Goal: Find specific page/section: Find specific page/section

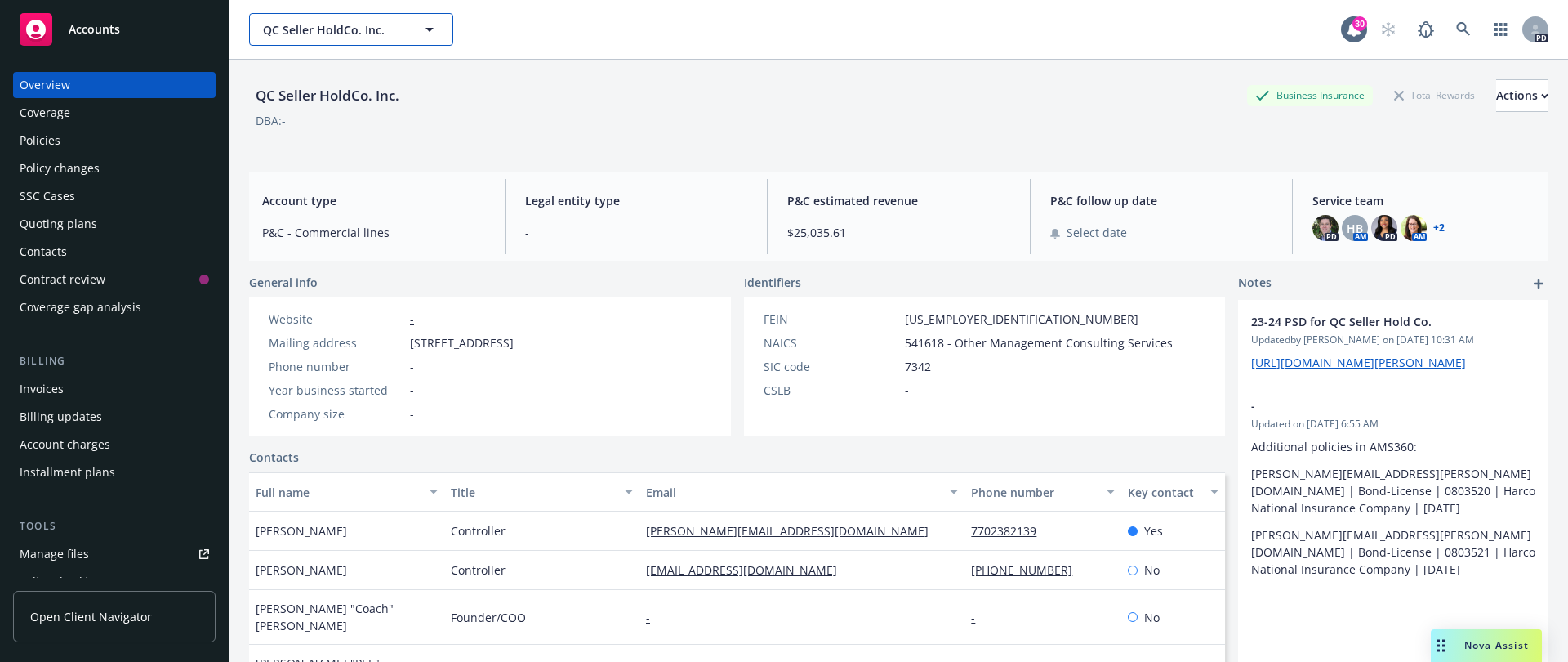
click at [329, 37] on span "QC Seller HoldCo. Inc." at bounding box center [333, 29] width 142 height 17
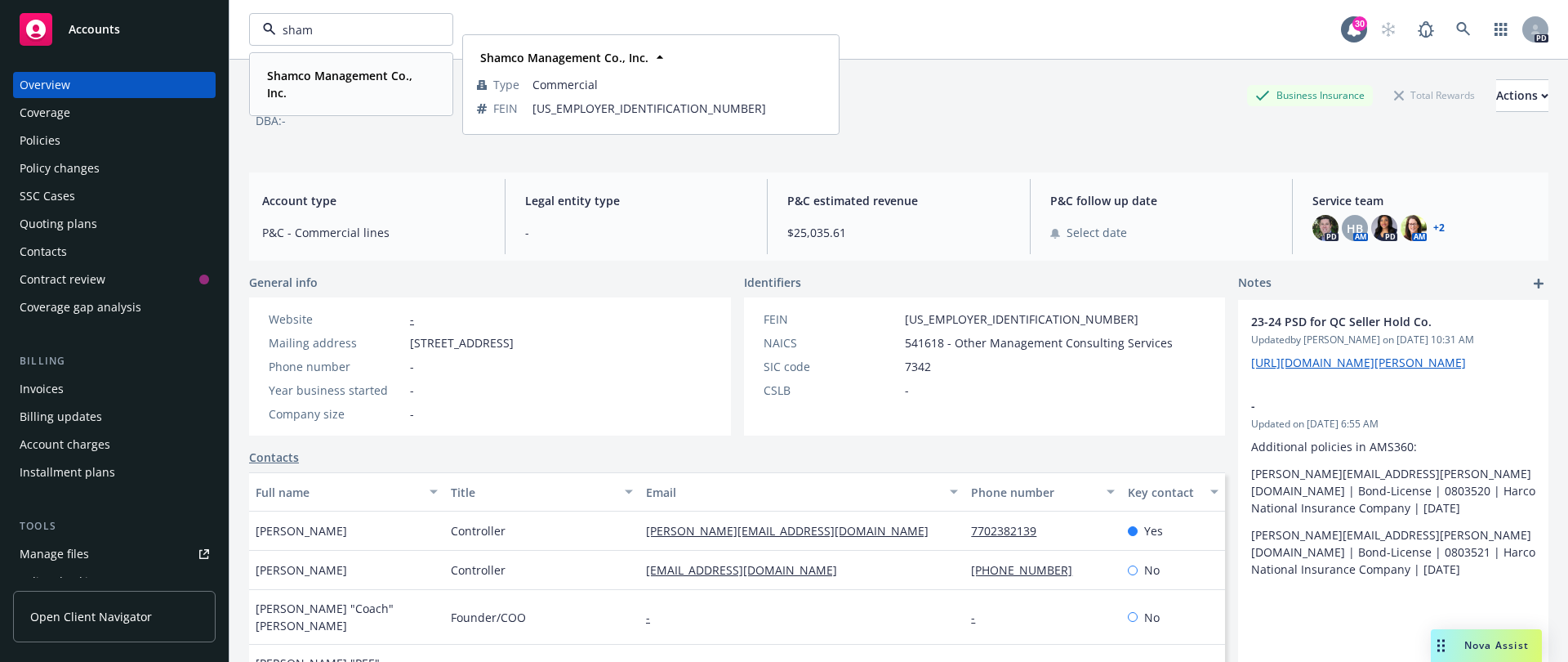
click at [330, 94] on span "Shamco Management Co., Inc." at bounding box center [349, 84] width 165 height 35
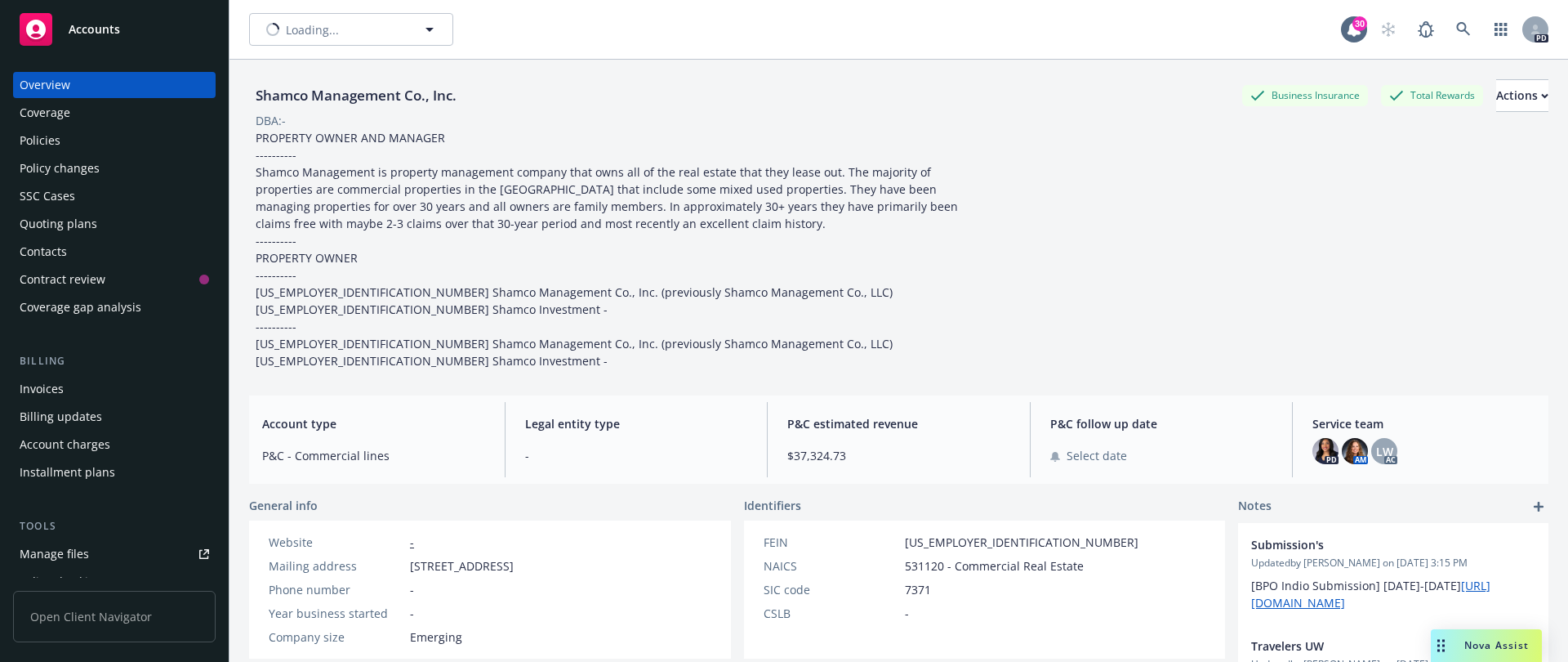
type input "Shamco Management Co., Inc."
click at [352, 31] on span "Shamco Management Co., Inc." at bounding box center [333, 29] width 142 height 17
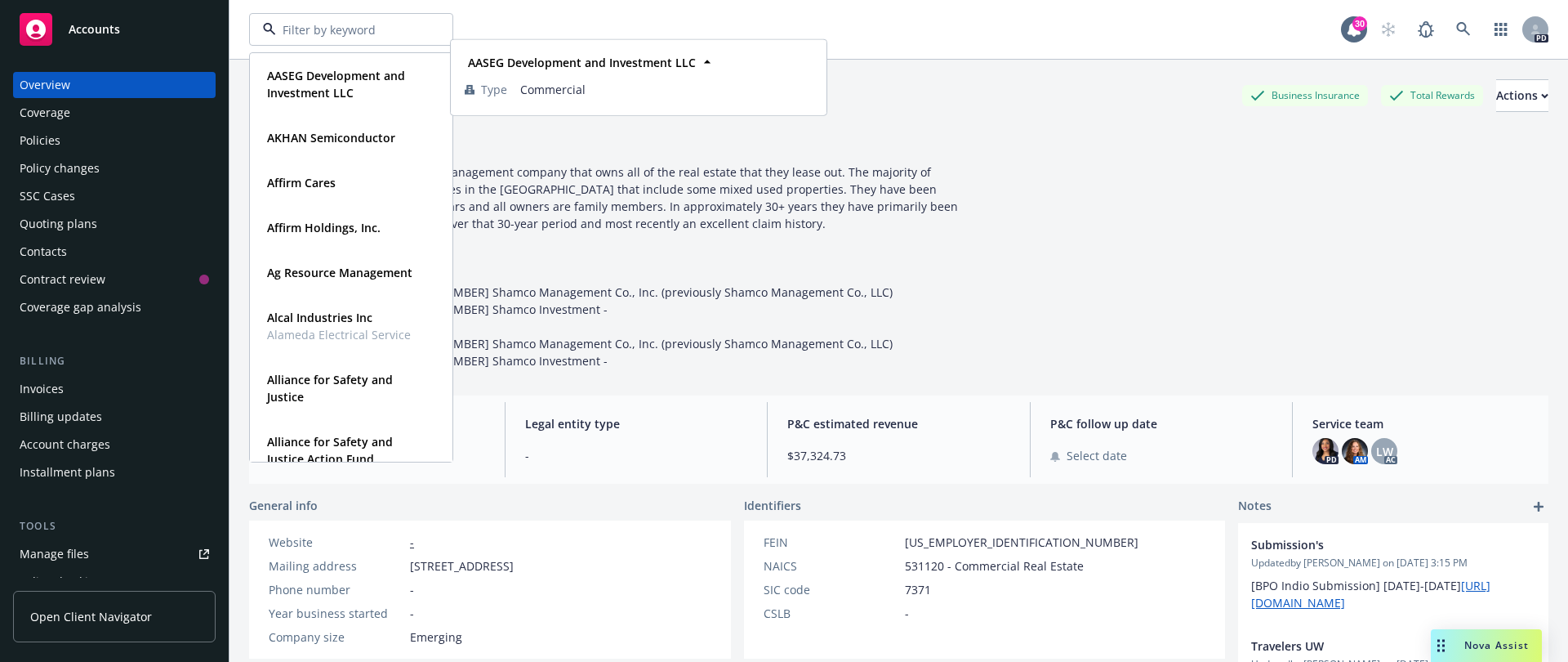
click at [906, 251] on div "PROPERTY OWNER AND MANAGER ---------- Shamco Management is property management …" at bounding box center [616, 249] width 735 height 241
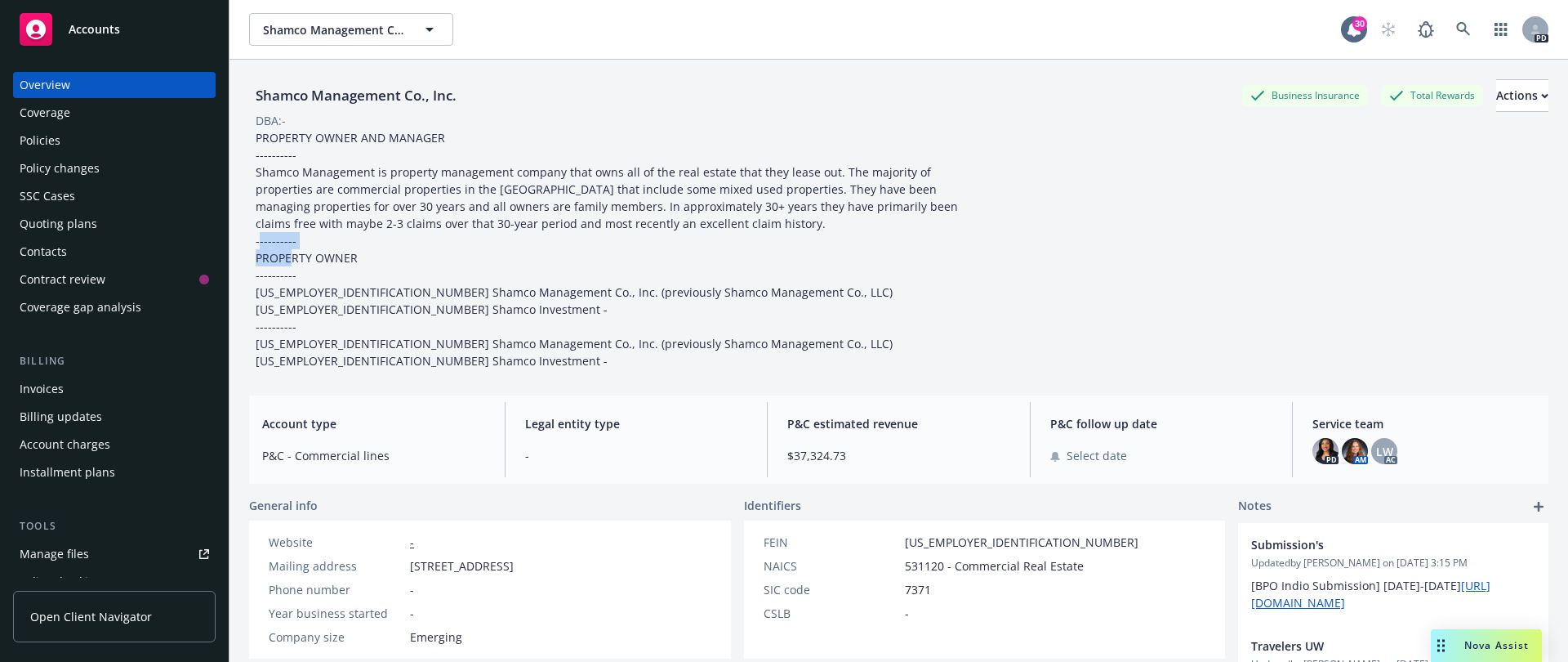
drag, startPoint x: 1377, startPoint y: 451, endPoint x: 1390, endPoint y: 462, distance: 17.0
click at [1378, 451] on span "LW" at bounding box center [1384, 451] width 17 height 17
click at [1347, 457] on img at bounding box center [1354, 451] width 26 height 26
click at [1384, 434] on div "Service team PD AM LW AC" at bounding box center [1424, 439] width 249 height 75
